Goal: Transaction & Acquisition: Download file/media

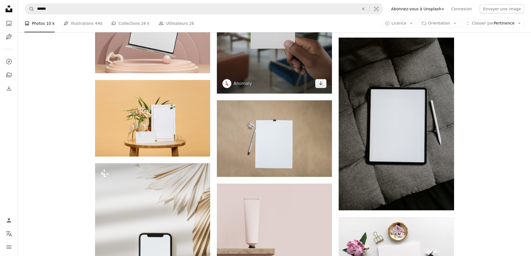
scroll to position [836, 0]
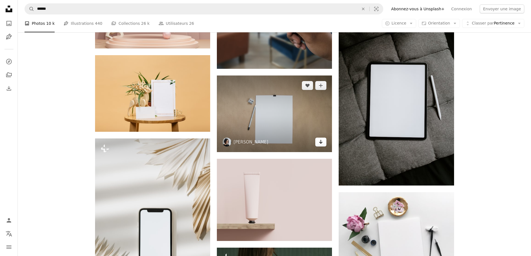
click at [320, 139] on icon "Arrow pointing down" at bounding box center [320, 141] width 4 height 7
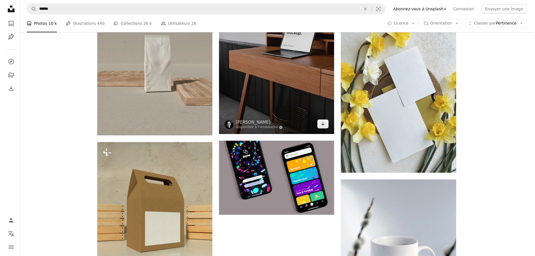
scroll to position [1672, 0]
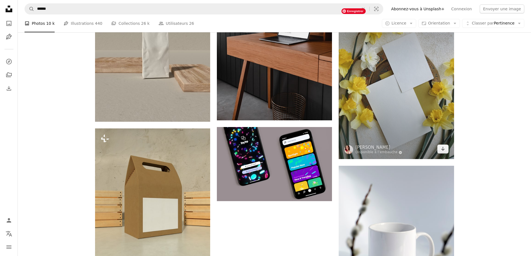
click at [396, 109] on img at bounding box center [396, 83] width 115 height 154
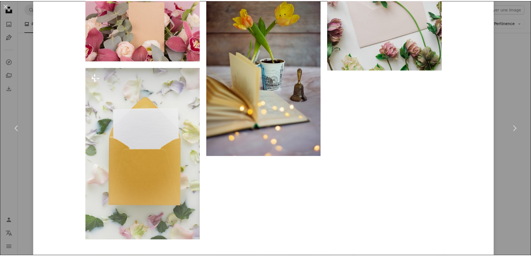
scroll to position [2112, 0]
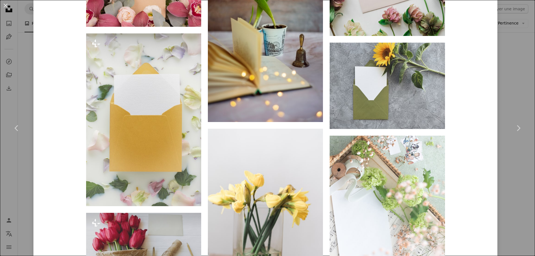
click at [509, 99] on div "An X shape Chevron left Chevron right [PERSON_NAME] Disponible à l’embauche A c…" at bounding box center [267, 128] width 535 height 256
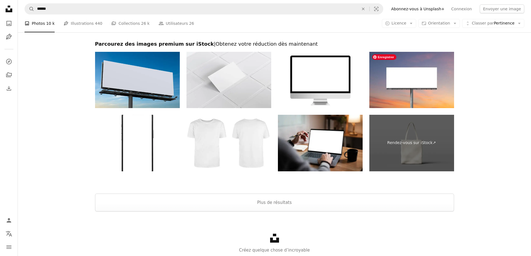
scroll to position [3019, 0]
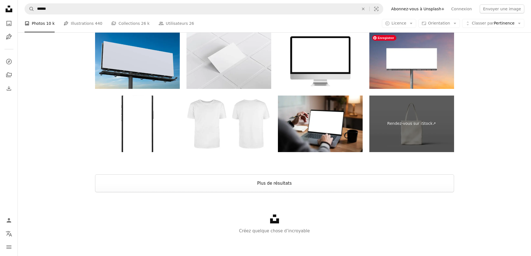
click at [374, 179] on button "Plus de résultats" at bounding box center [274, 183] width 359 height 18
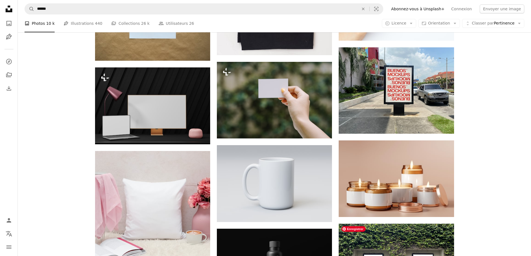
scroll to position [6028, 0]
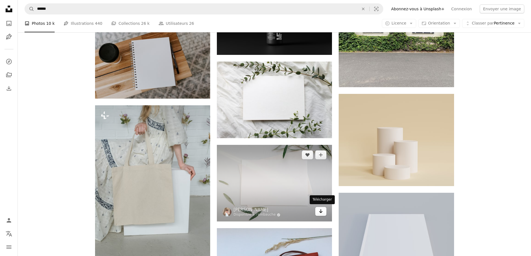
click at [323, 209] on icon "Arrow pointing down" at bounding box center [320, 211] width 4 height 7
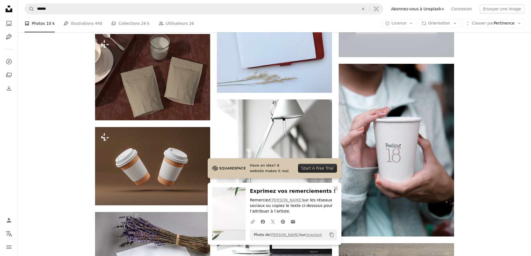
scroll to position [6196, 0]
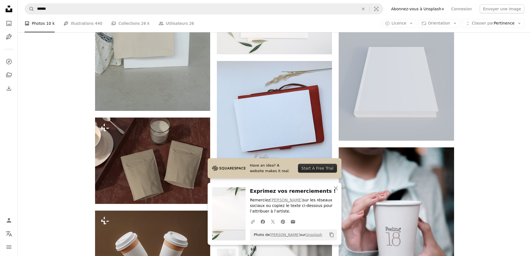
click at [334, 190] on icon "An X shape" at bounding box center [335, 188] width 7 height 7
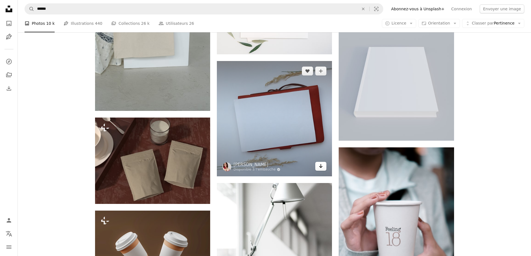
click at [319, 165] on icon "Arrow pointing down" at bounding box center [320, 166] width 4 height 7
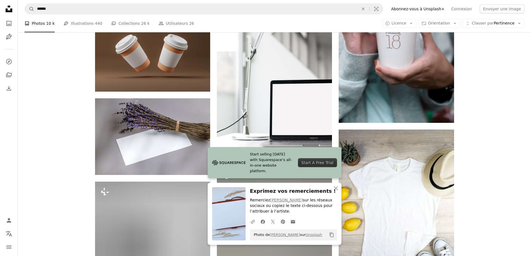
scroll to position [6446, 0]
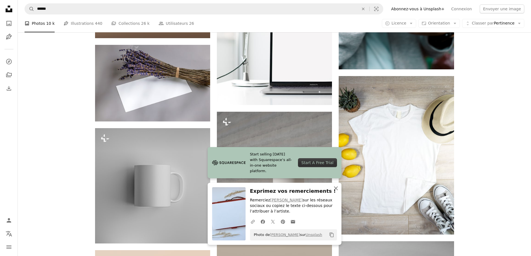
click at [333, 186] on icon "An X shape" at bounding box center [335, 188] width 7 height 7
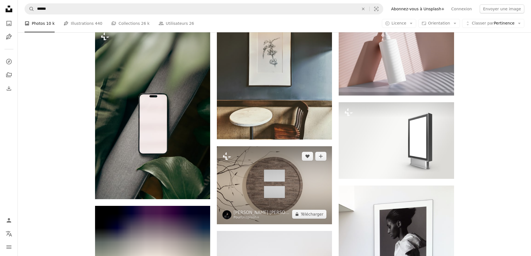
scroll to position [11211, 0]
